Goal: Task Accomplishment & Management: Manage account settings

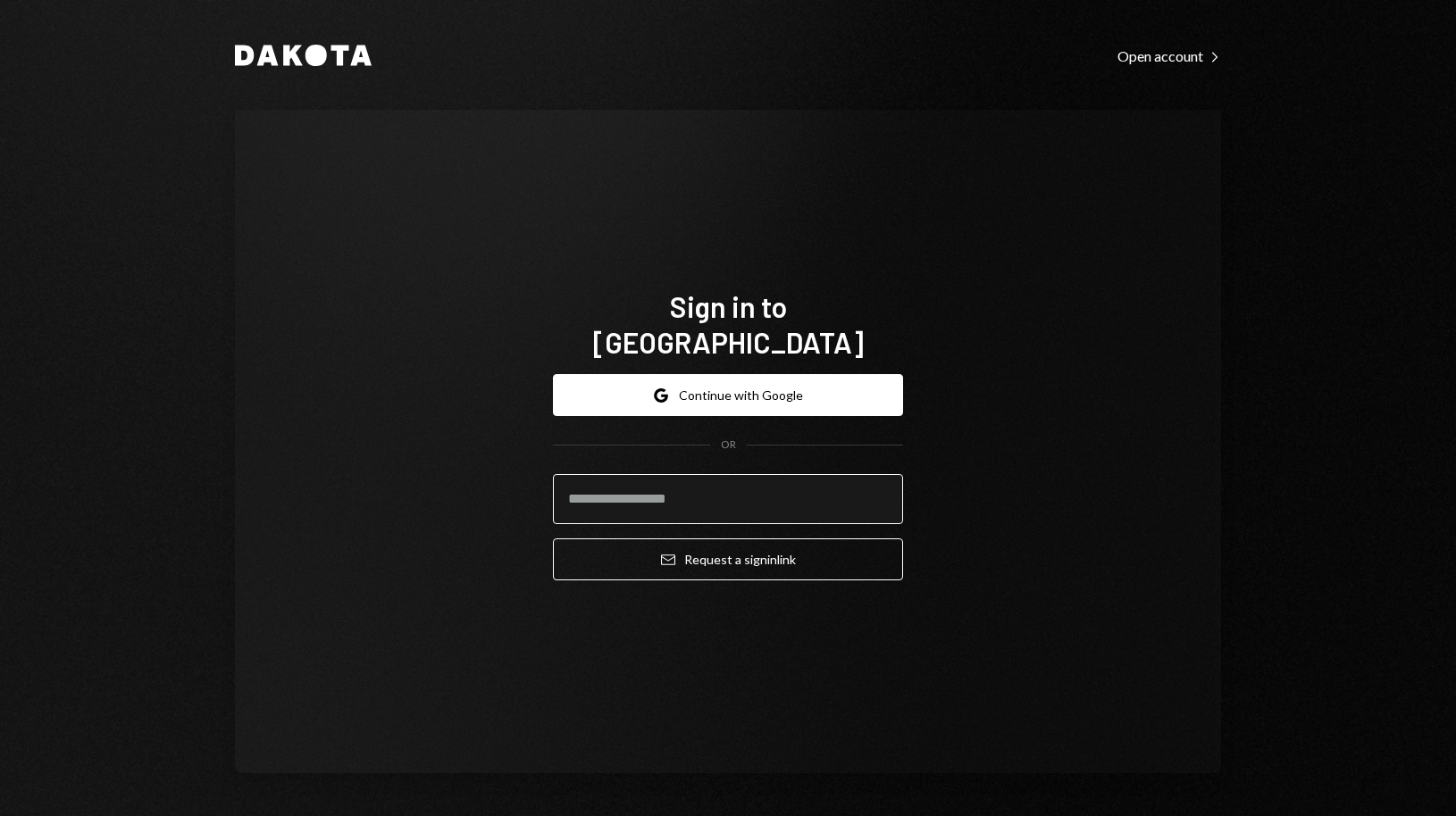
click at [698, 490] on input "email" at bounding box center [728, 499] width 350 height 50
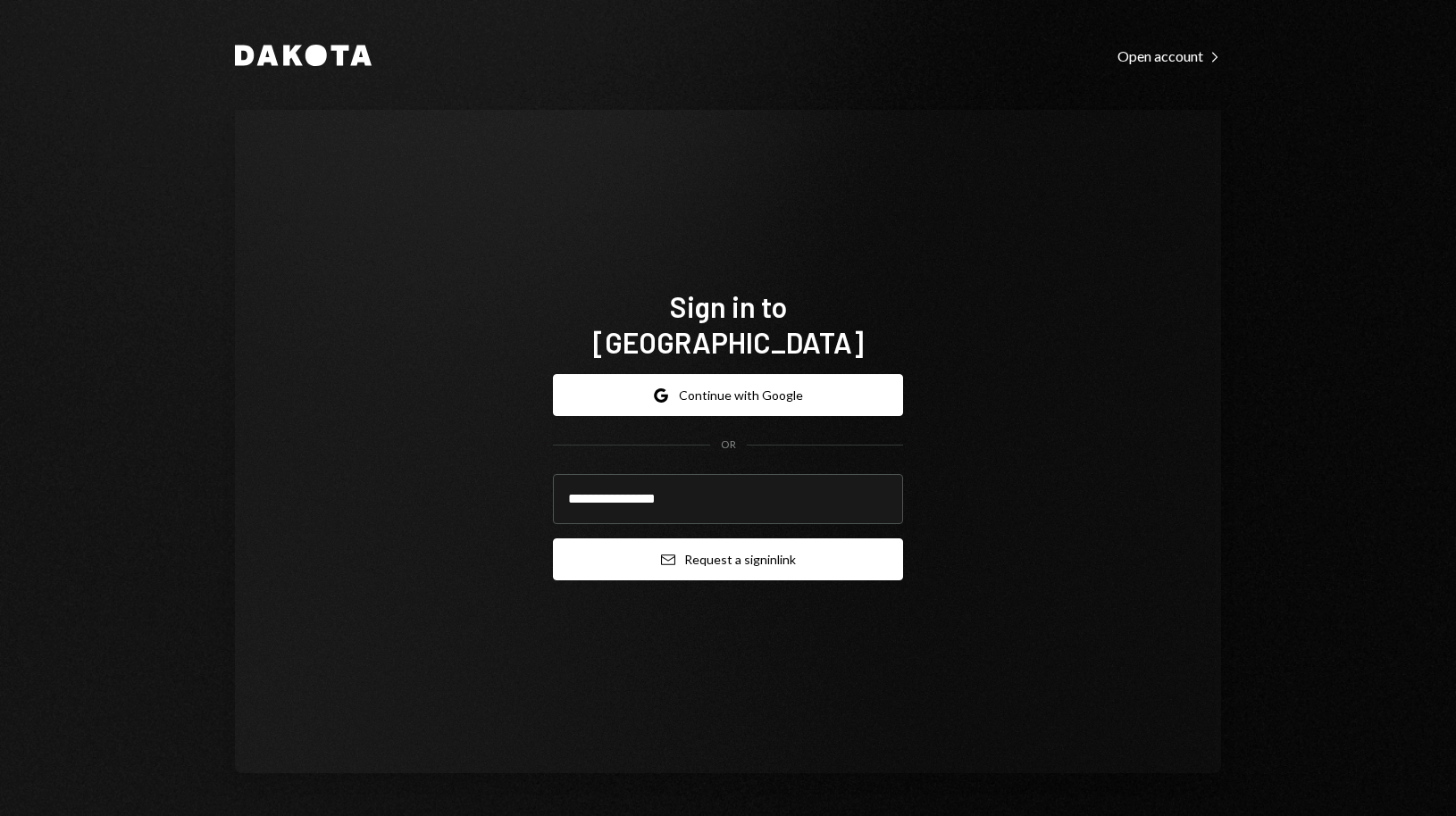
type input "**********"
click at [740, 549] on button "Email Request a sign in link" at bounding box center [728, 559] width 350 height 42
